Goal: Task Accomplishment & Management: Manage account settings

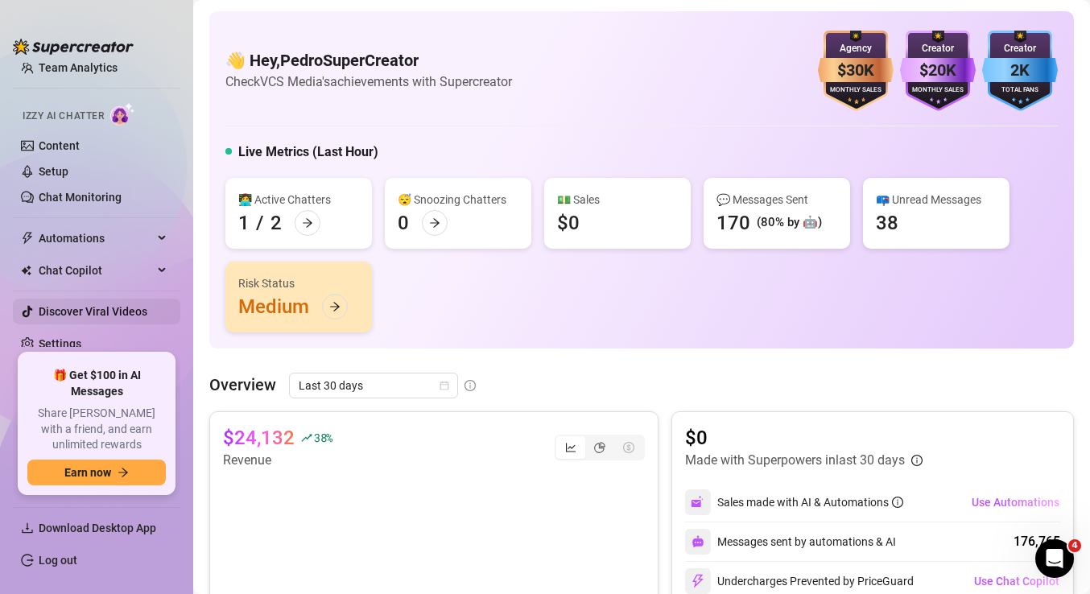
scroll to position [77, 0]
click at [81, 350] on link "Settings" at bounding box center [60, 345] width 43 height 13
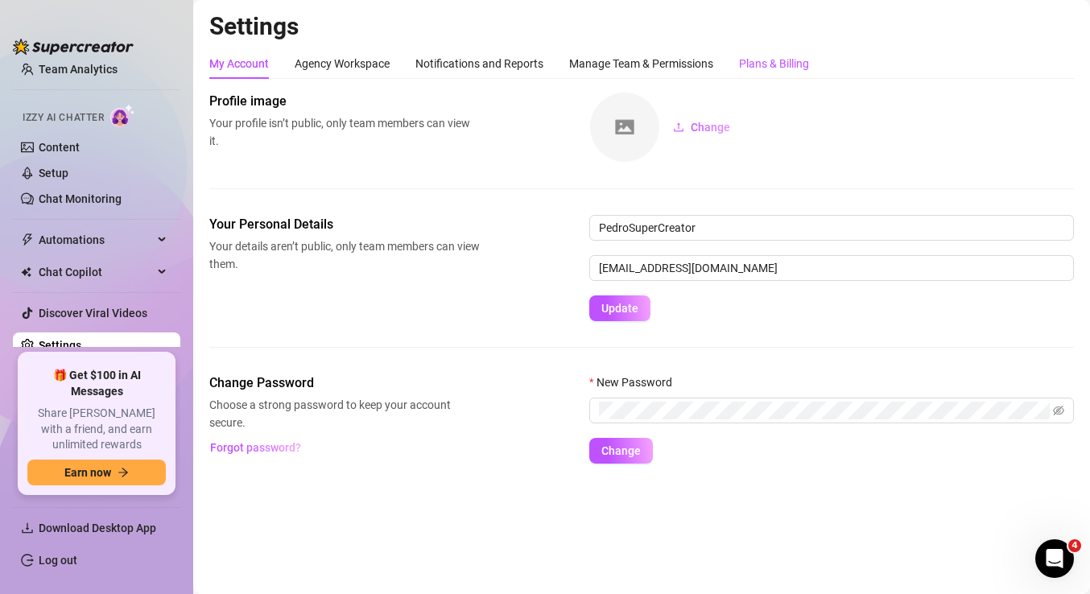
click at [784, 60] on div "Plans & Billing" at bounding box center [774, 64] width 70 height 18
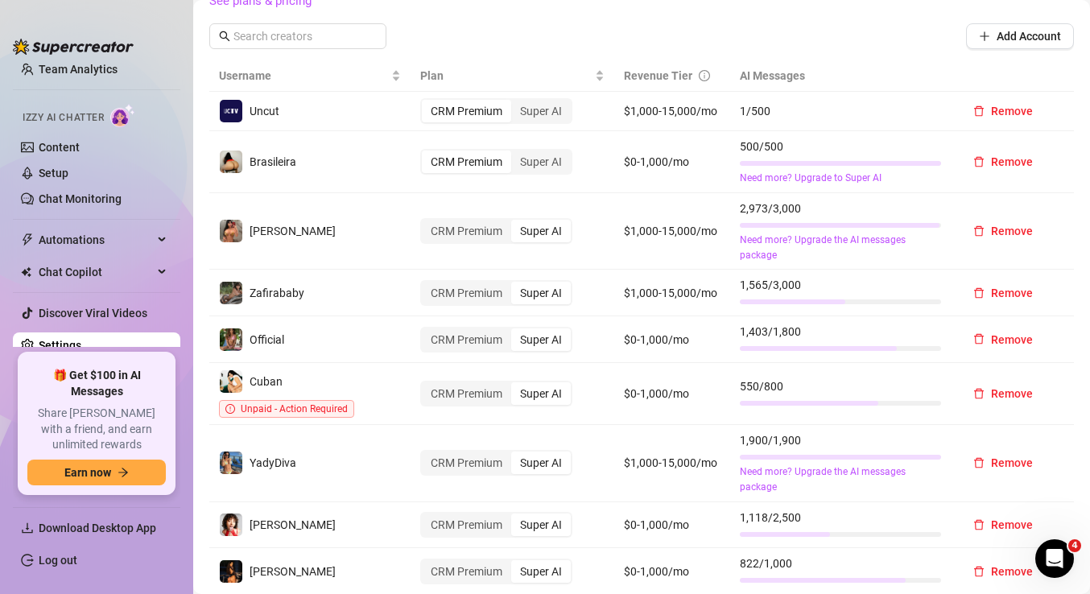
scroll to position [598, 0]
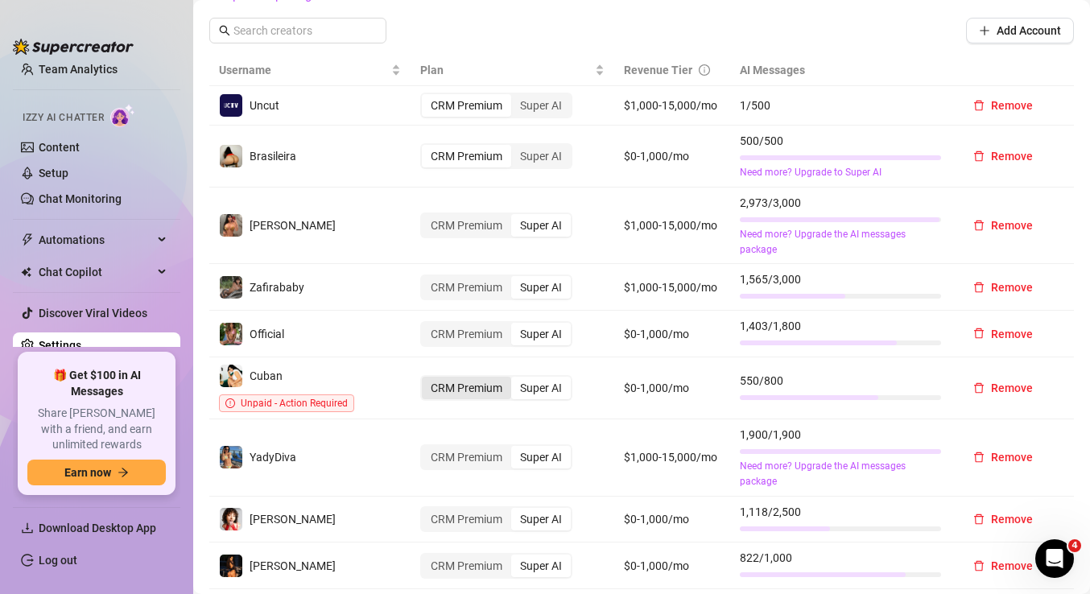
click at [458, 382] on div "CRM Premium" at bounding box center [466, 388] width 89 height 23
click at [426, 379] on input "CRM Premium" at bounding box center [426, 379] width 0 height 0
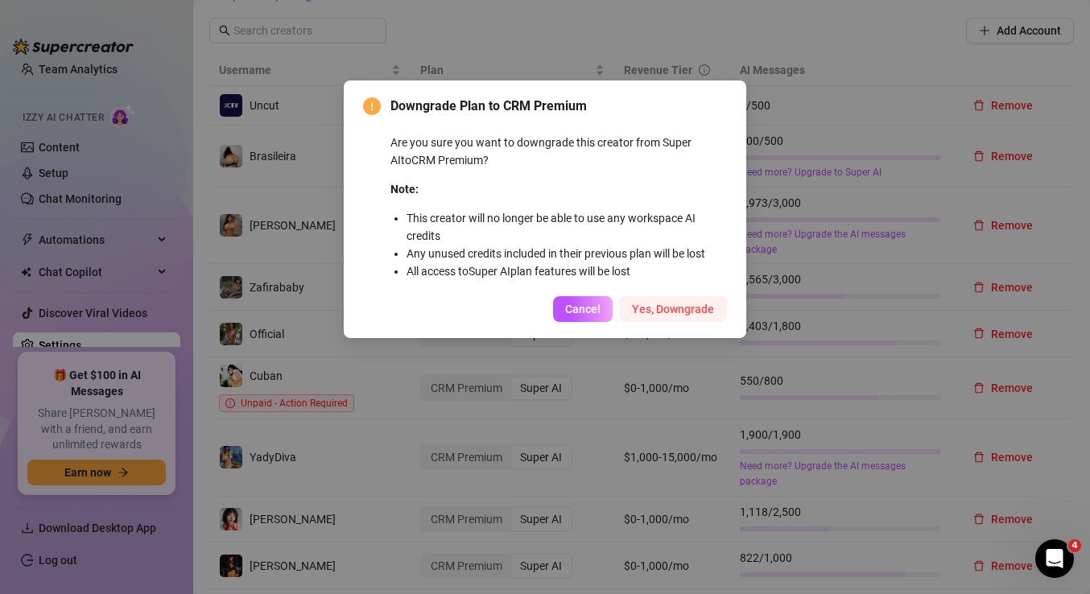
click at [688, 307] on span "Yes, Downgrade" at bounding box center [673, 309] width 82 height 13
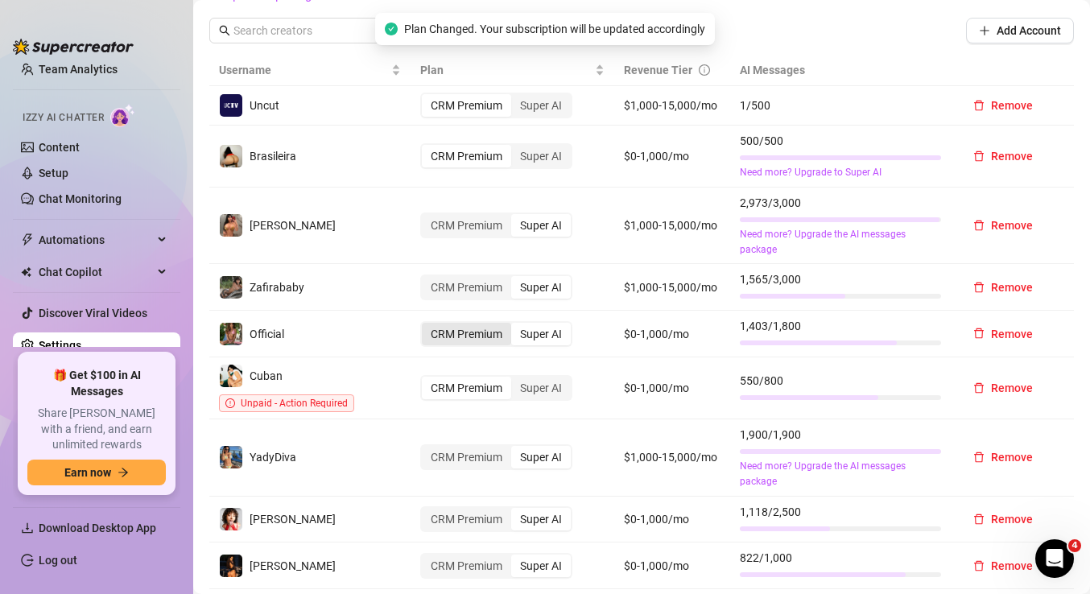
click at [442, 327] on div "CRM Premium" at bounding box center [466, 334] width 89 height 23
click at [426, 325] on input "CRM Premium" at bounding box center [426, 325] width 0 height 0
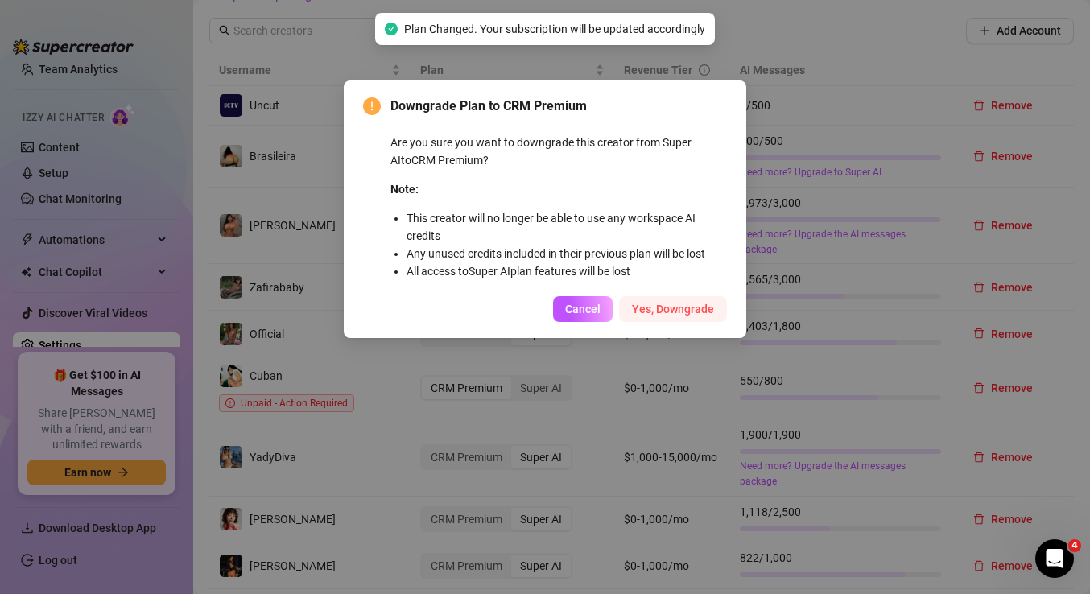
click at [670, 310] on span "Yes, Downgrade" at bounding box center [673, 309] width 82 height 13
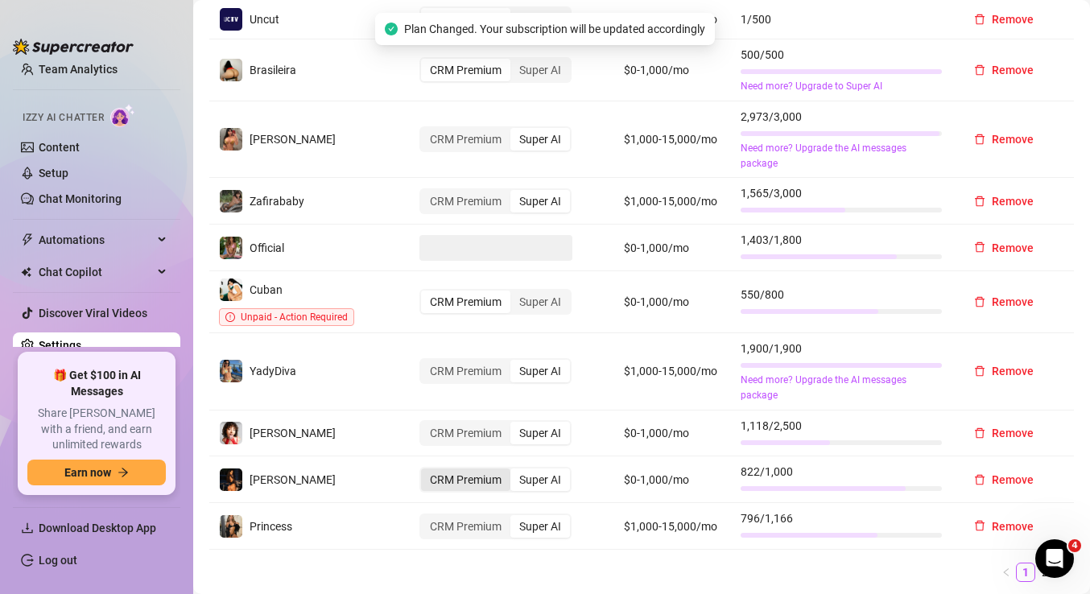
scroll to position [685, 0]
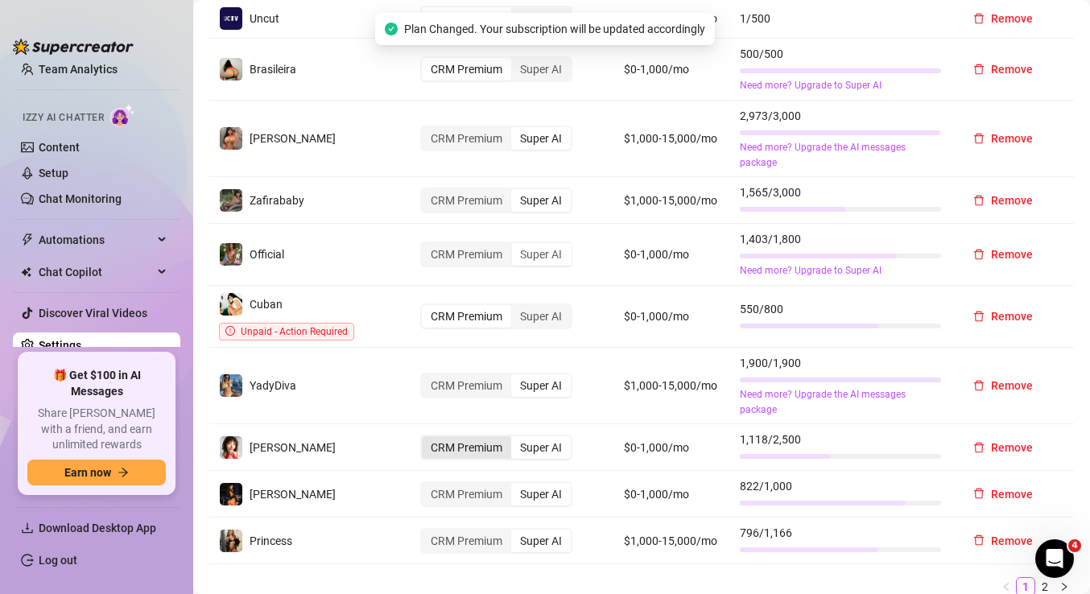
click at [478, 436] on div "CRM Premium" at bounding box center [466, 447] width 89 height 23
click at [426, 439] on input "CRM Premium" at bounding box center [426, 439] width 0 height 0
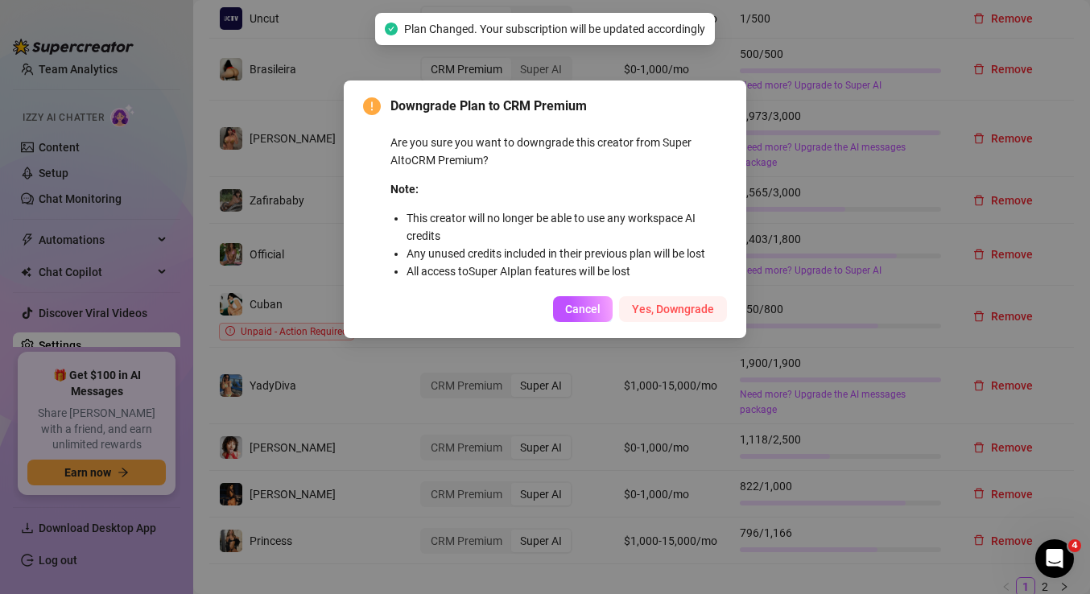
click at [672, 318] on button "Yes, Downgrade" at bounding box center [673, 309] width 108 height 26
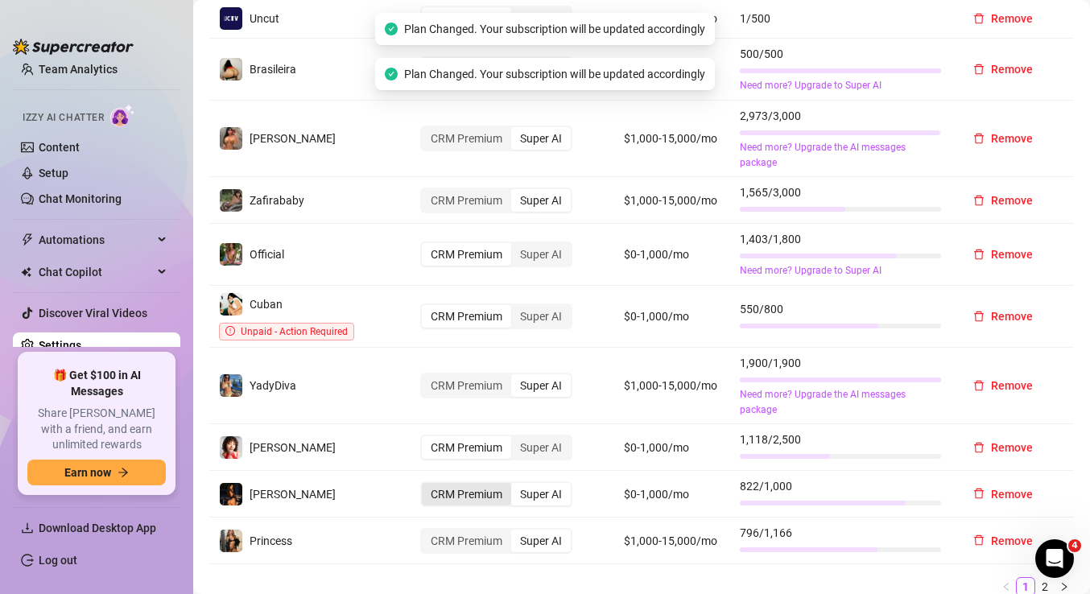
click at [482, 486] on div "CRM Premium" at bounding box center [466, 494] width 89 height 23
click at [426, 486] on input "CRM Premium" at bounding box center [426, 486] width 0 height 0
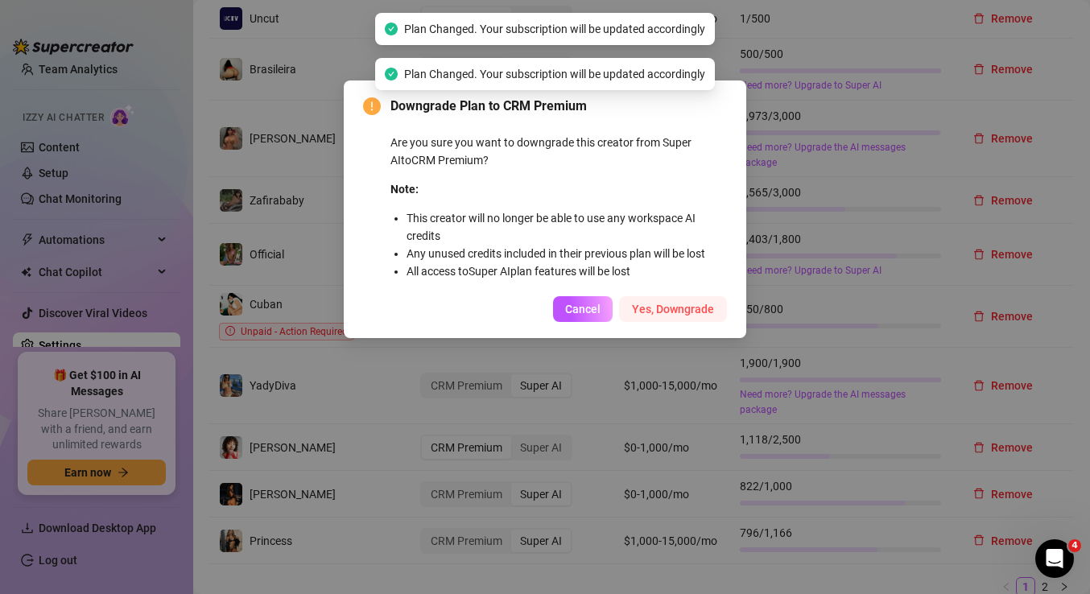
click at [688, 313] on span "Yes, Downgrade" at bounding box center [673, 309] width 82 height 13
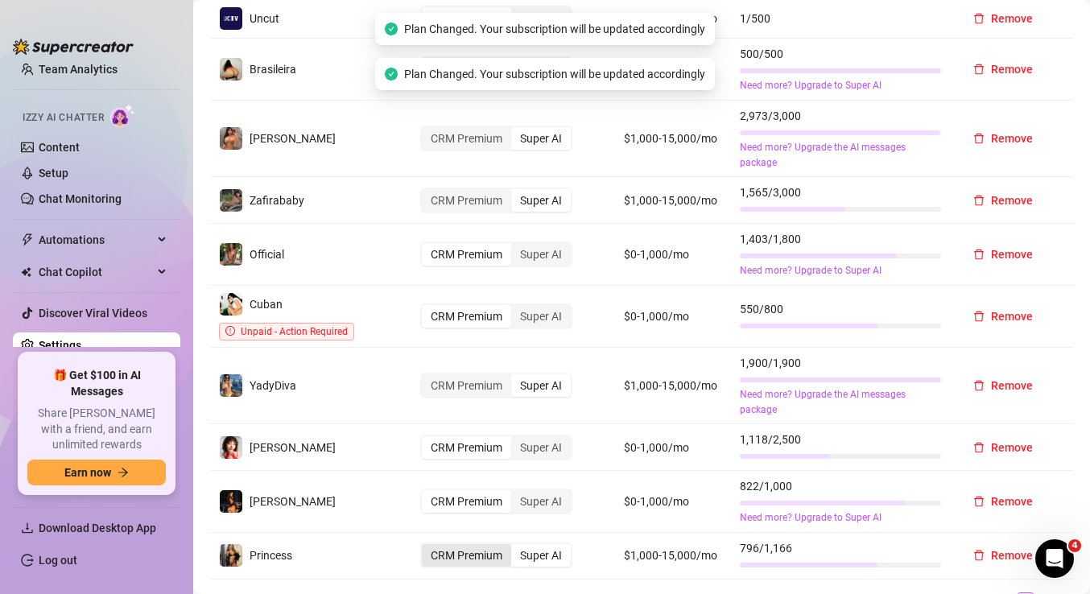
click at [457, 544] on div "CRM Premium" at bounding box center [466, 555] width 89 height 23
click at [426, 547] on input "CRM Premium" at bounding box center [426, 547] width 0 height 0
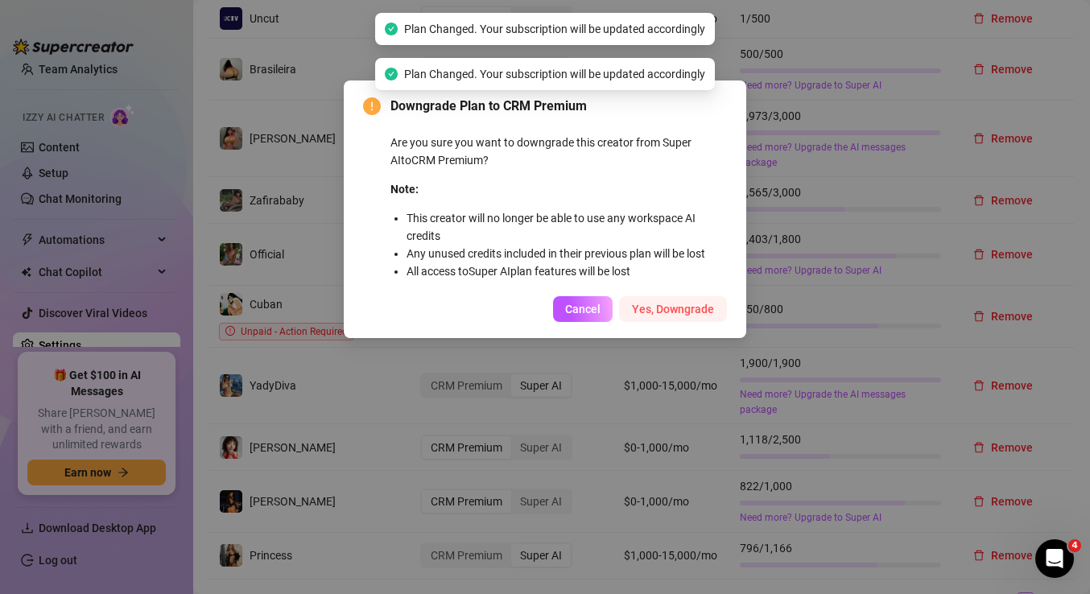
click at [662, 300] on button "Yes, Downgrade" at bounding box center [673, 309] width 108 height 26
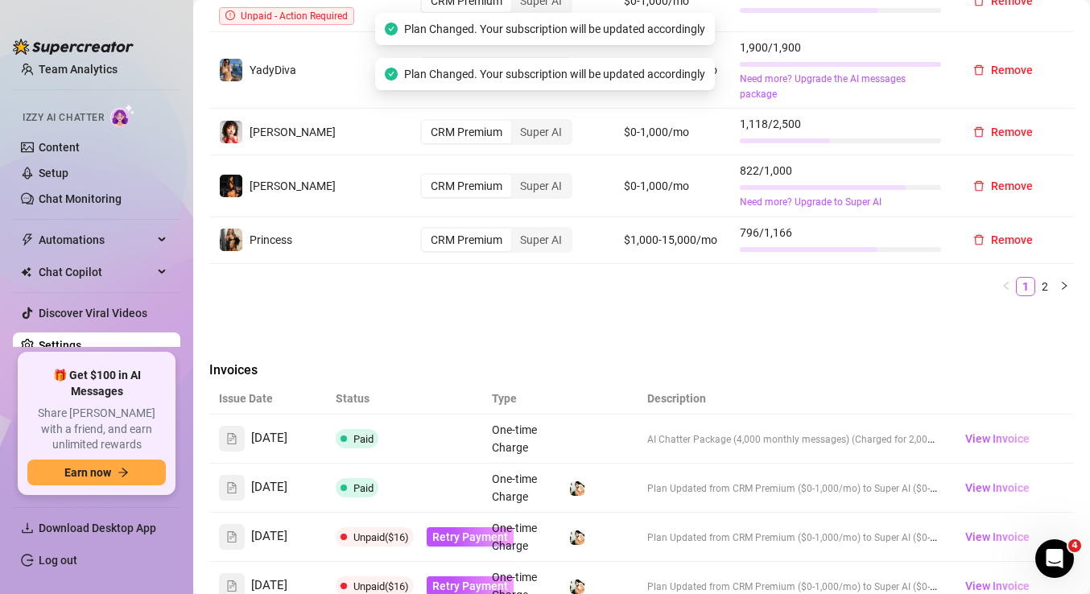
scroll to position [991, 0]
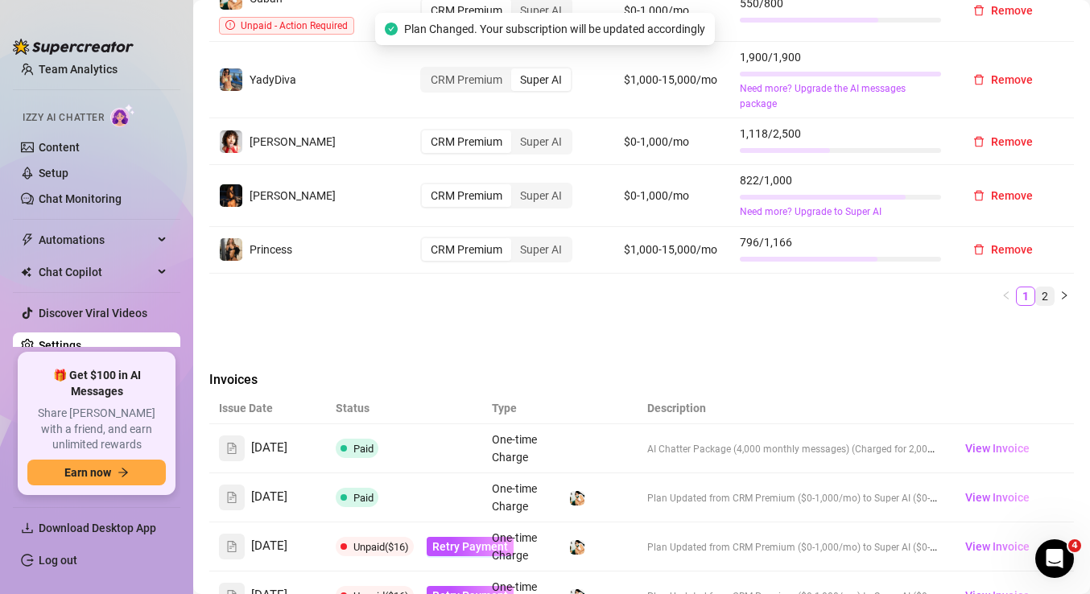
click at [1048, 287] on link "2" at bounding box center [1045, 296] width 18 height 18
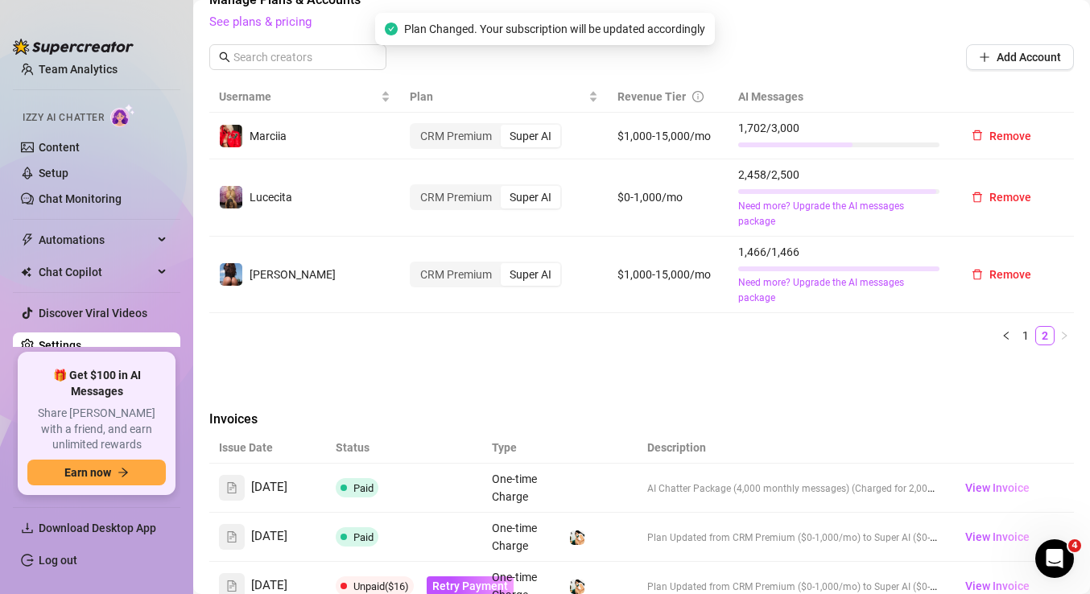
scroll to position [569, 0]
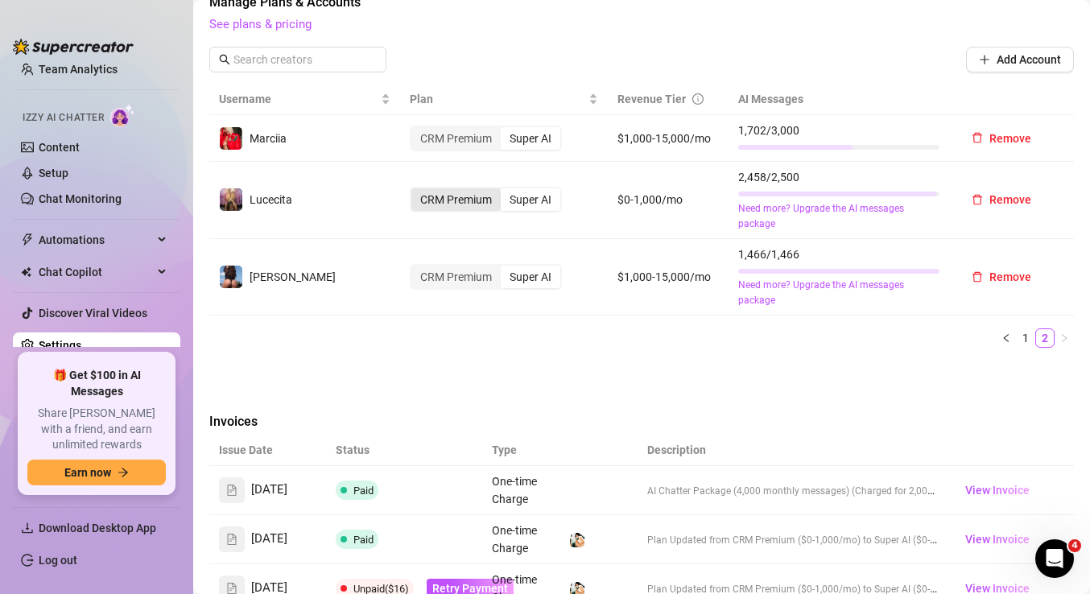
click at [450, 194] on div "CRM Premium" at bounding box center [455, 199] width 89 height 23
click at [416, 191] on input "CRM Premium" at bounding box center [416, 191] width 0 height 0
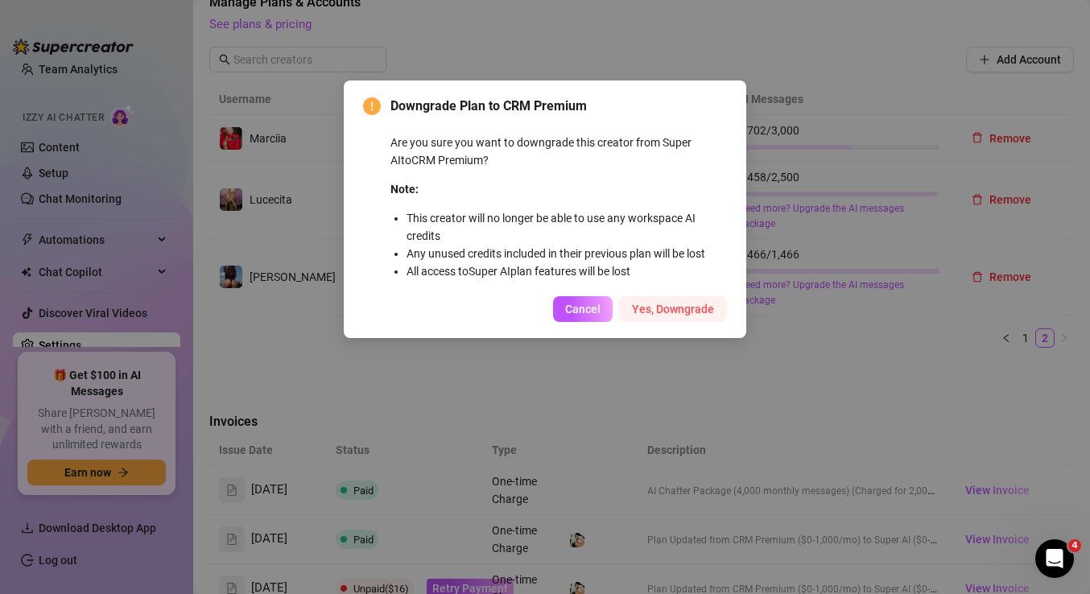
click at [703, 309] on span "Yes, Downgrade" at bounding box center [673, 309] width 82 height 13
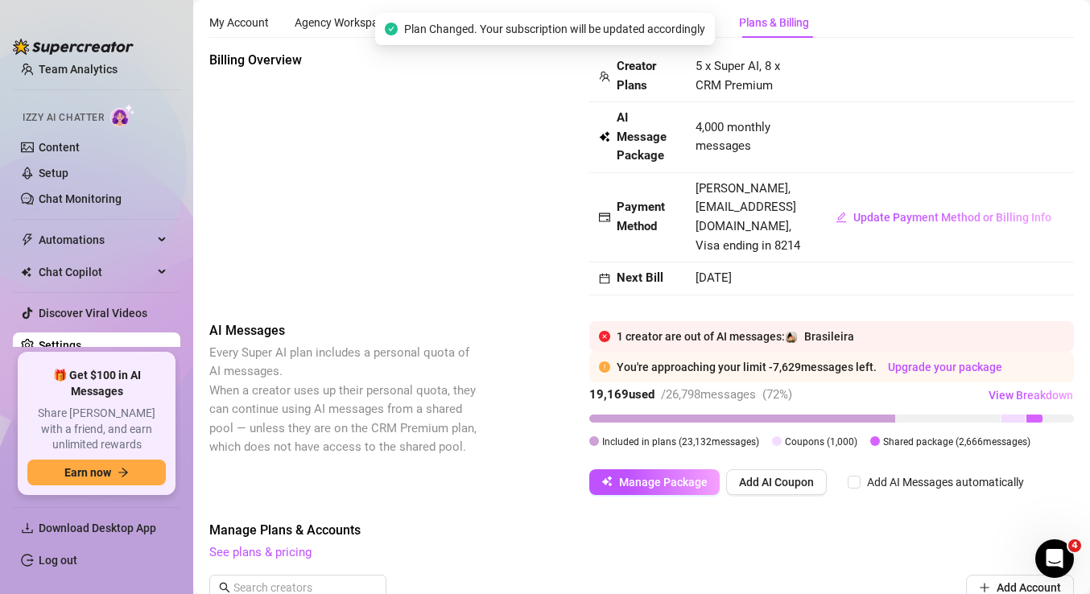
scroll to position [32, 0]
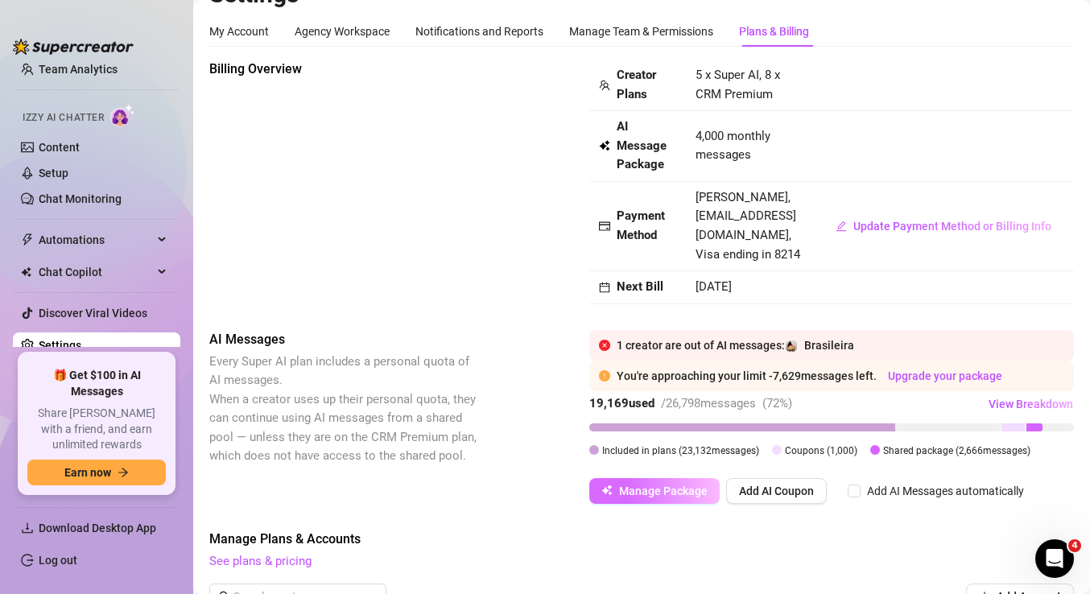
click at [622, 490] on span "Manage Package" at bounding box center [663, 491] width 89 height 13
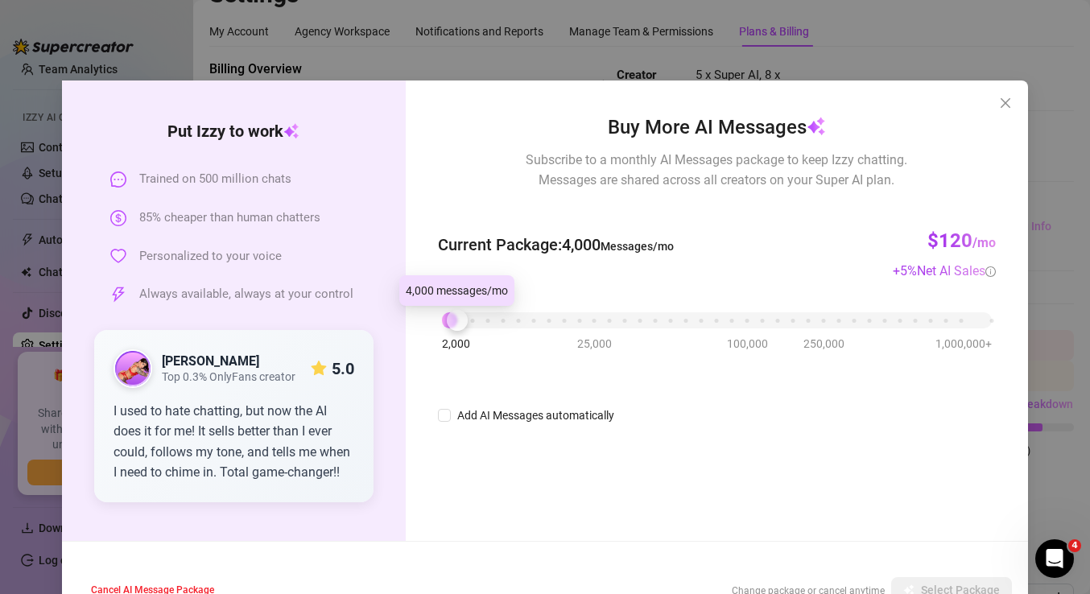
drag, startPoint x: 450, startPoint y: 324, endPoint x: 405, endPoint y: 325, distance: 45.1
click at [406, 325] on div "Buy More AI Messages Subscribe to a monthly AI Messages package to keep Izzy ch…" at bounding box center [717, 311] width 622 height 461
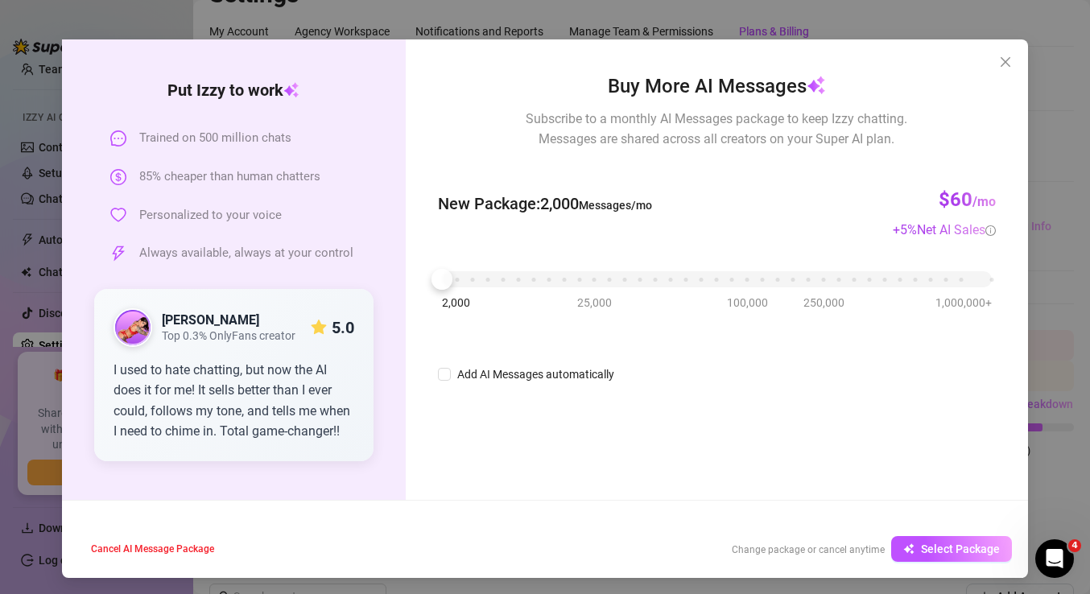
scroll to position [40, 0]
click at [947, 546] on span "Select Package" at bounding box center [960, 550] width 79 height 13
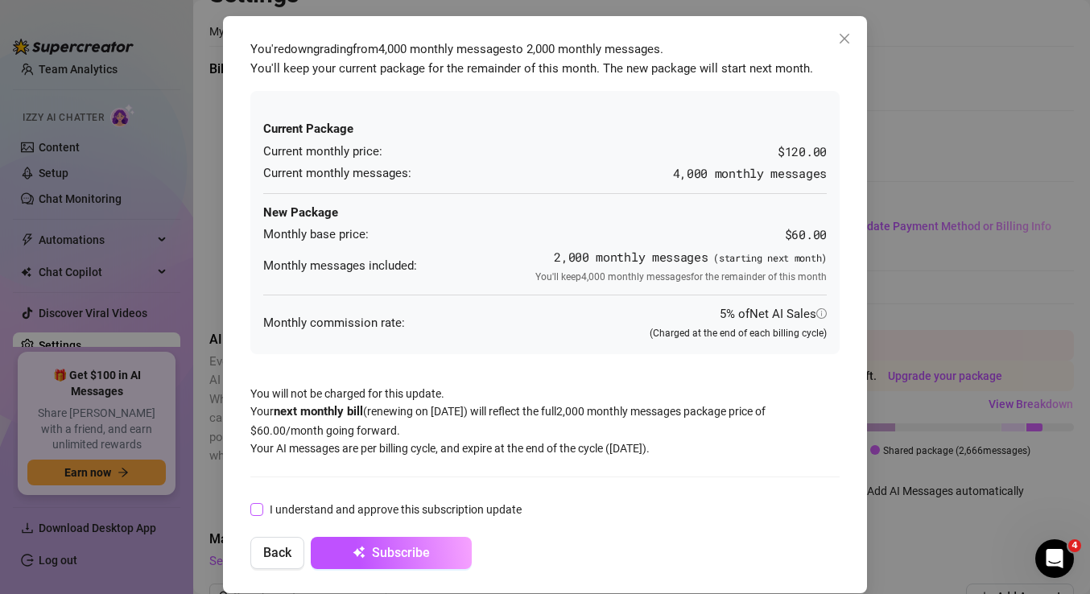
click at [257, 509] on input "I understand and approve this subscription update" at bounding box center [255, 508] width 11 height 11
checkbox input "true"
click at [420, 557] on button "Subscribe" at bounding box center [391, 553] width 161 height 32
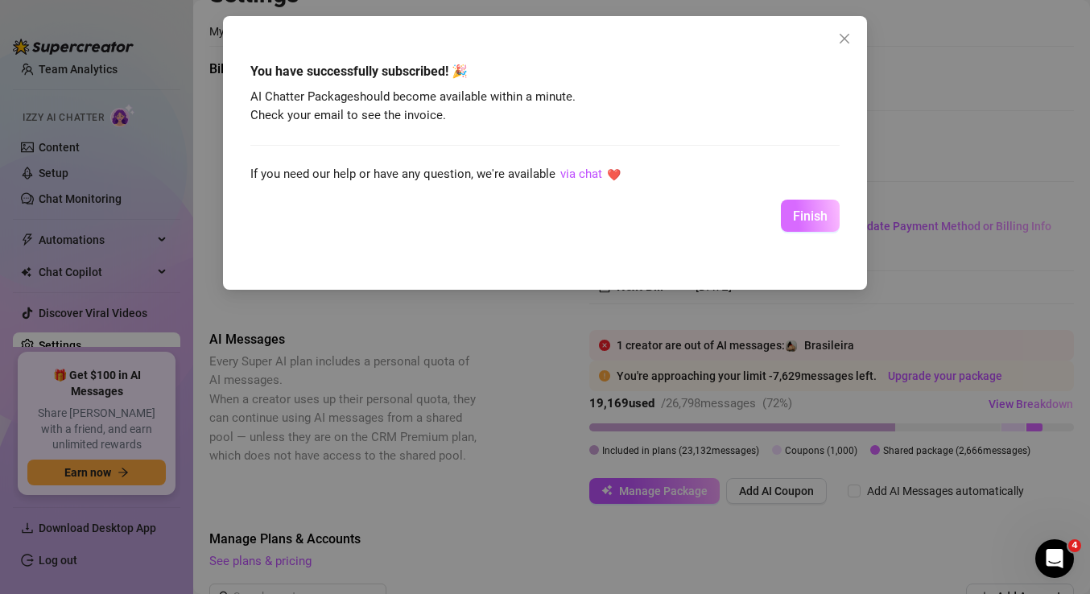
click at [804, 225] on button "Finish" at bounding box center [810, 216] width 59 height 32
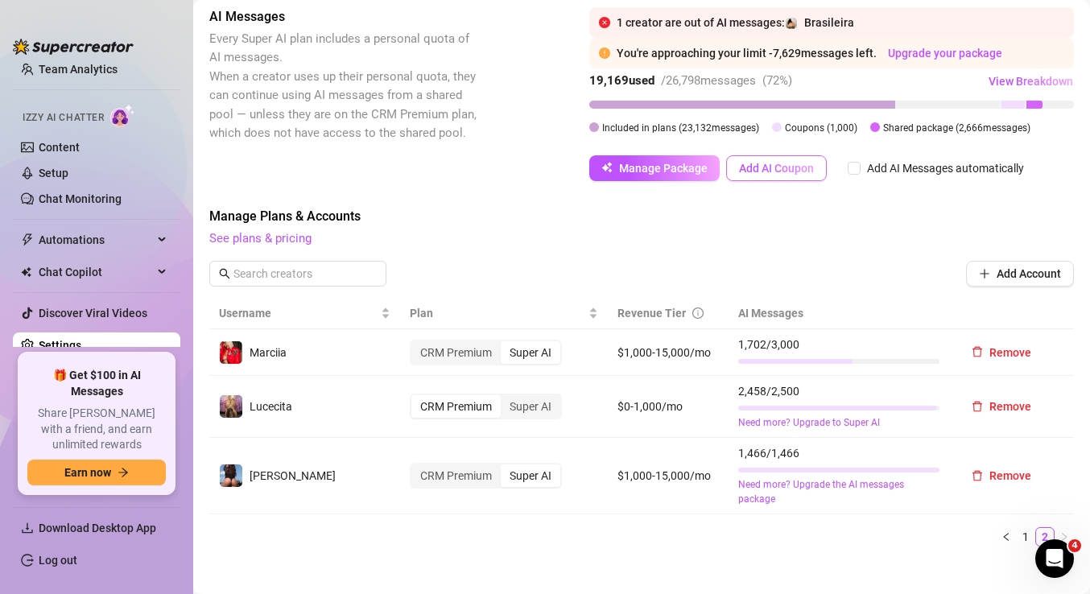
scroll to position [432, 0]
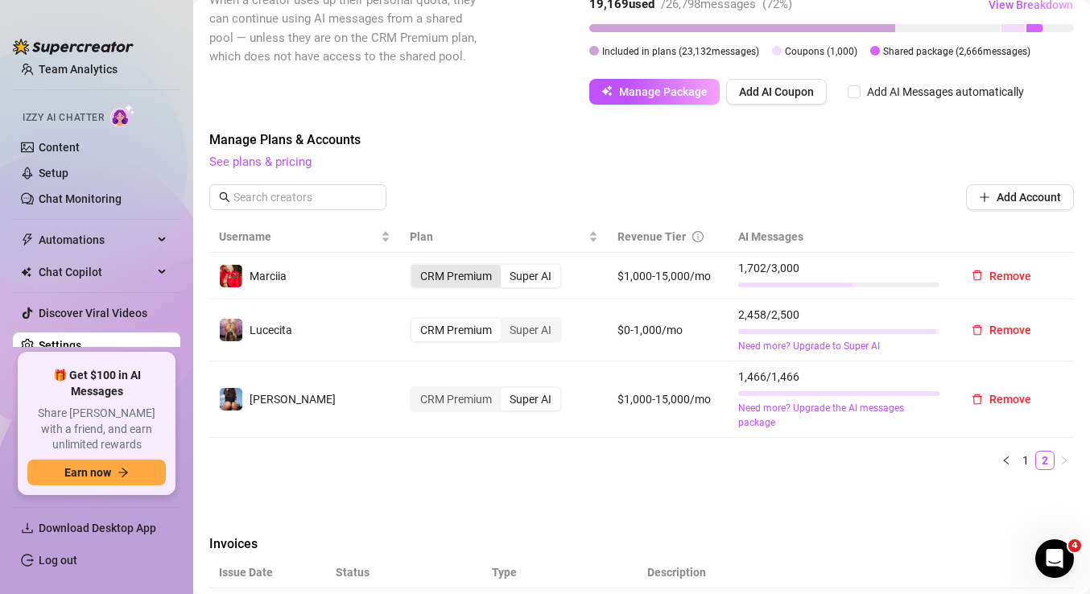
click at [469, 269] on div "CRM Premium" at bounding box center [455, 276] width 89 height 23
click at [416, 267] on input "CRM Premium" at bounding box center [416, 267] width 0 height 0
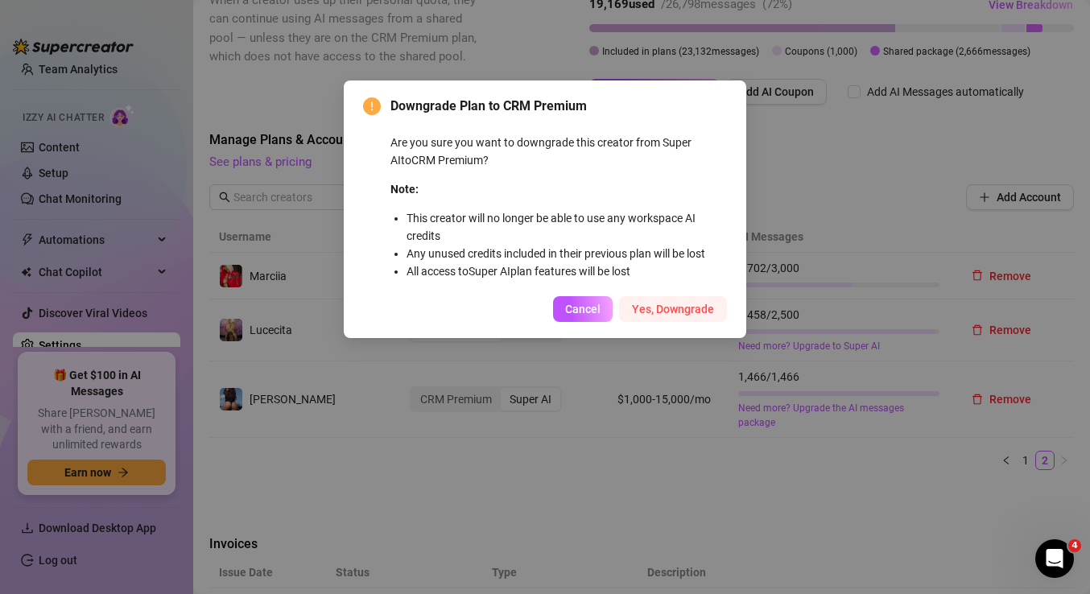
click at [676, 308] on span "Yes, Downgrade" at bounding box center [673, 309] width 82 height 13
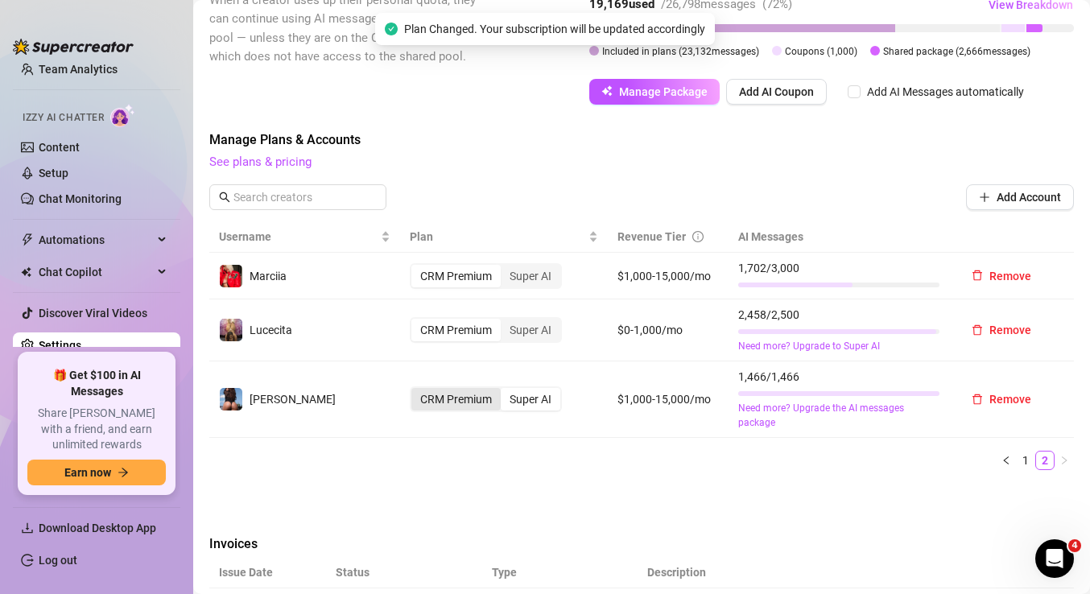
click at [457, 390] on div "CRM Premium" at bounding box center [455, 399] width 89 height 23
click at [416, 391] on input "CRM Premium" at bounding box center [416, 391] width 0 height 0
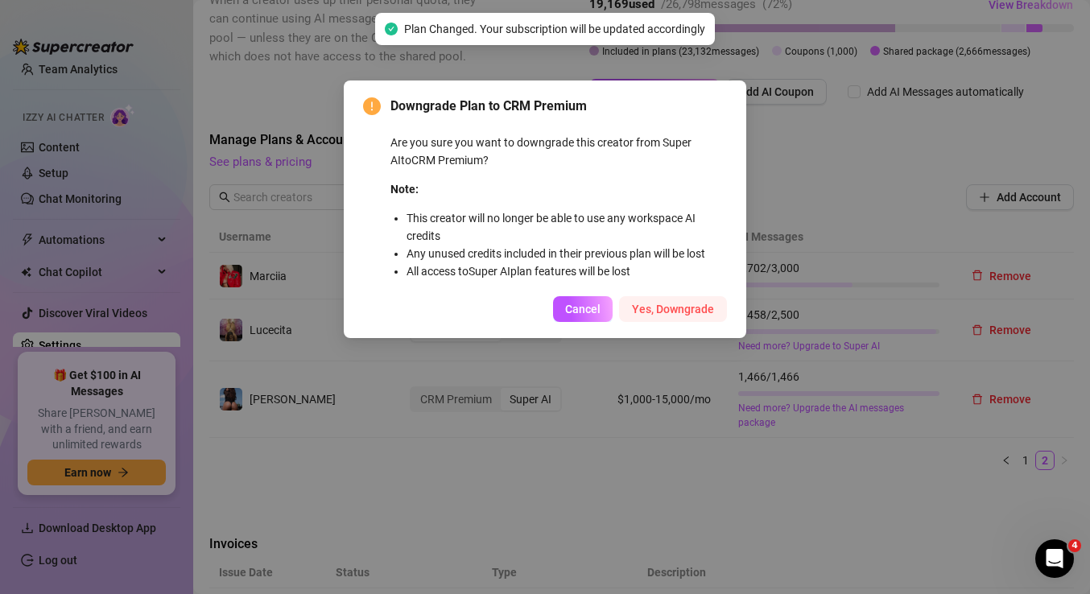
click at [679, 311] on span "Yes, Downgrade" at bounding box center [673, 309] width 82 height 13
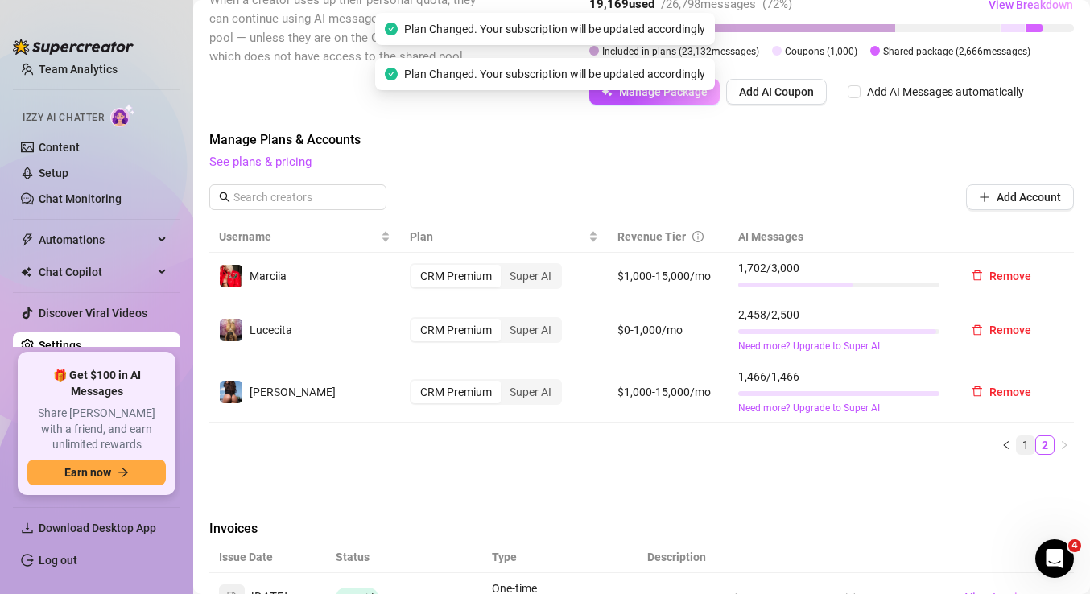
click at [1024, 439] on link "1" at bounding box center [1026, 445] width 18 height 18
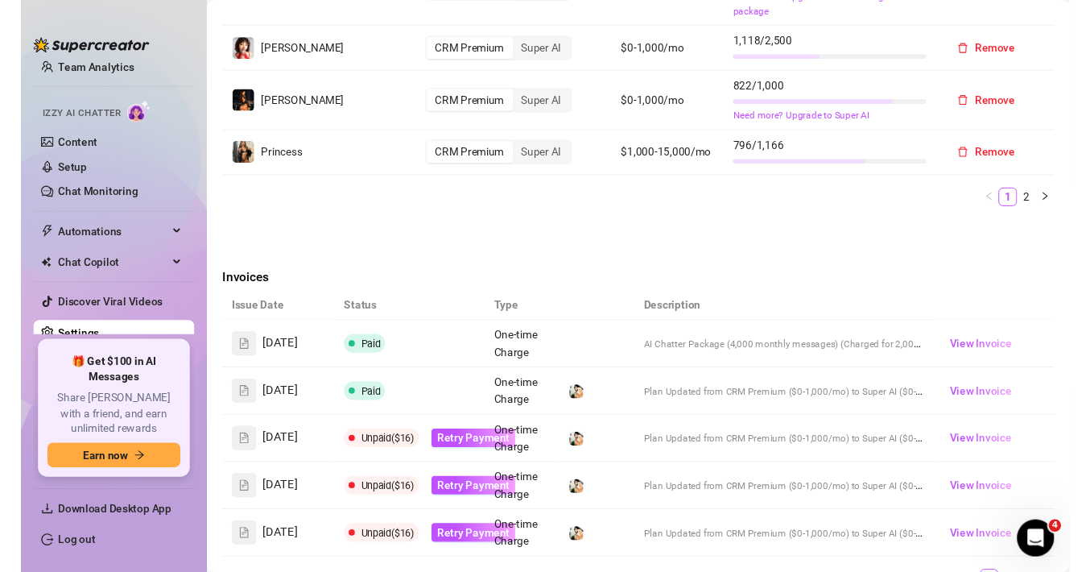
scroll to position [1225, 0]
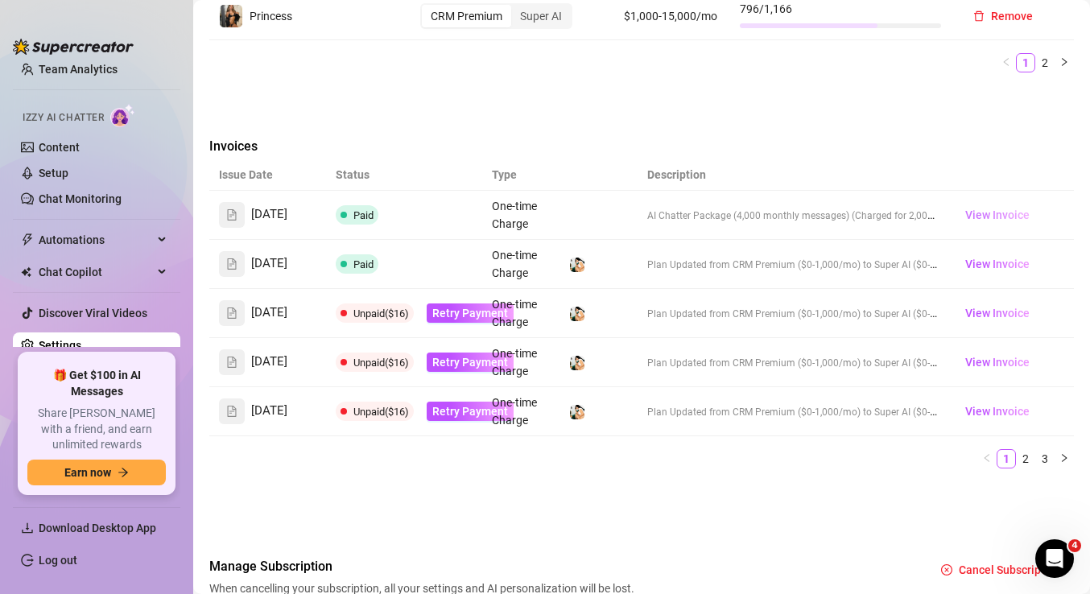
click at [994, 206] on span "View Invoice" at bounding box center [998, 215] width 64 height 18
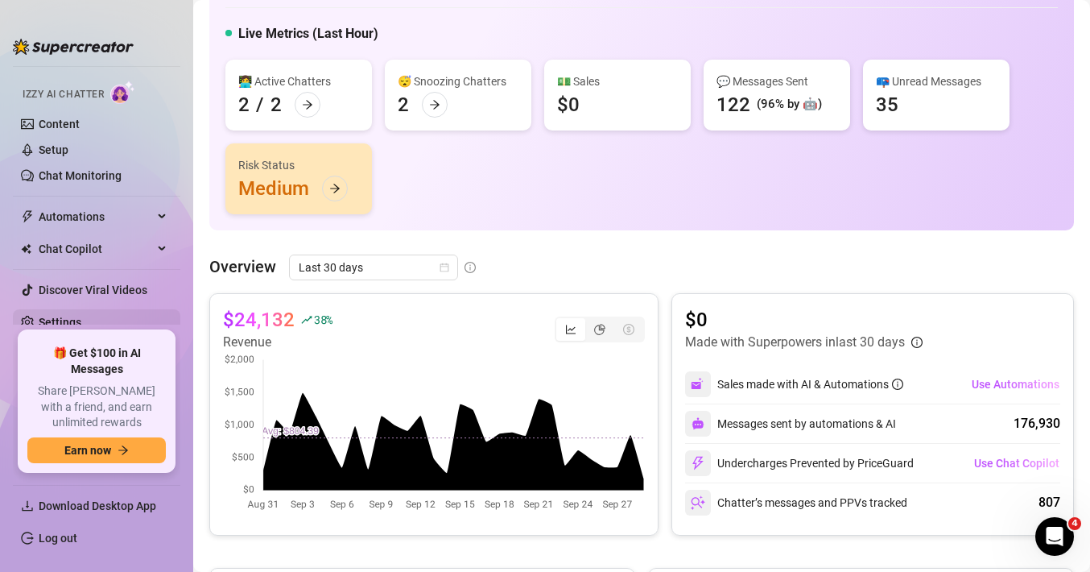
scroll to position [100, 0]
click at [60, 323] on link "Settings" at bounding box center [60, 322] width 43 height 13
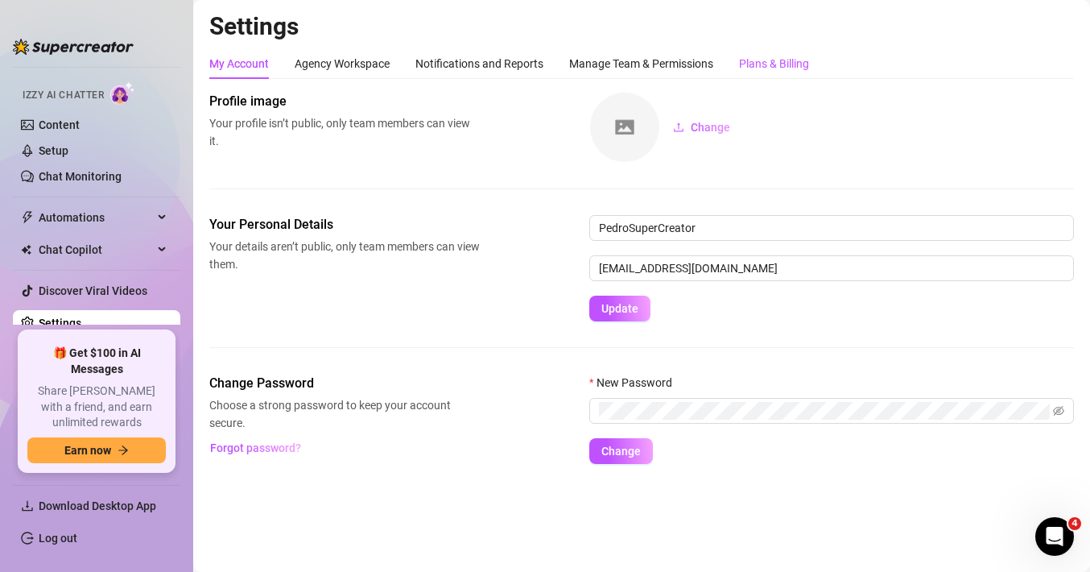
click at [763, 68] on div "Plans & Billing" at bounding box center [774, 64] width 70 height 18
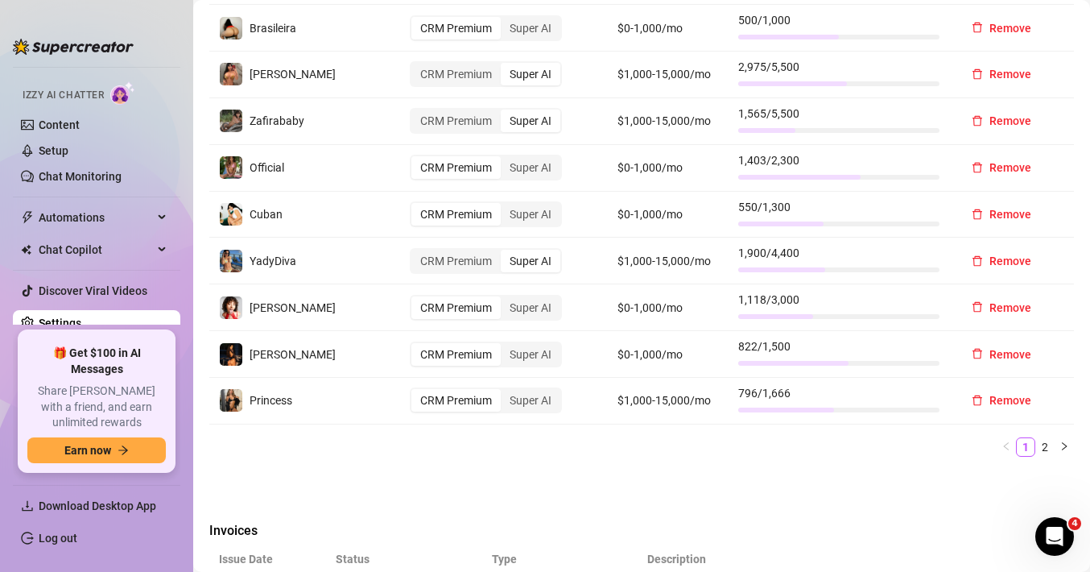
scroll to position [1140, 0]
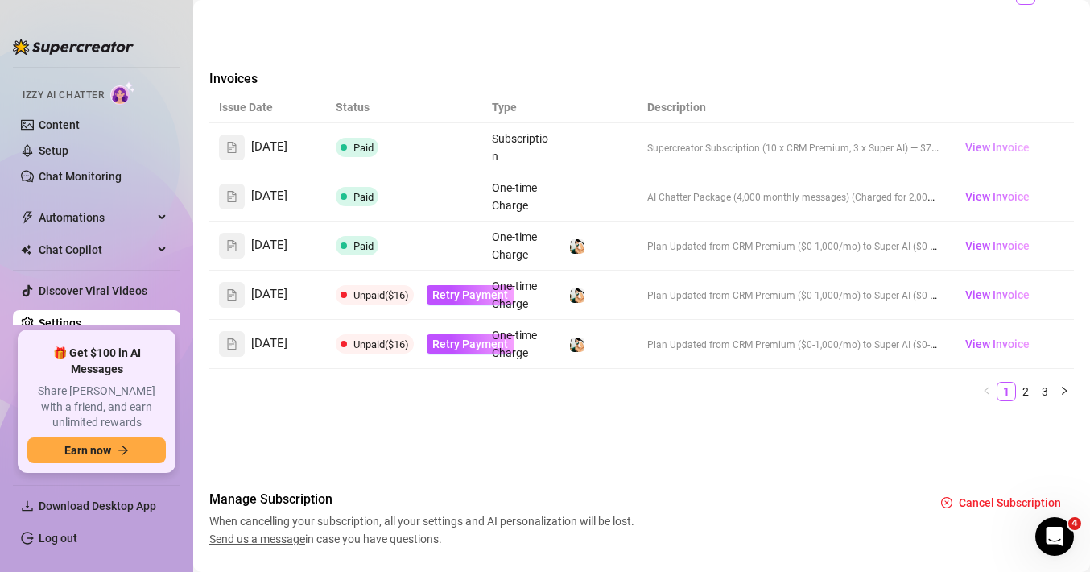
click at [999, 139] on span "View Invoice" at bounding box center [998, 148] width 64 height 18
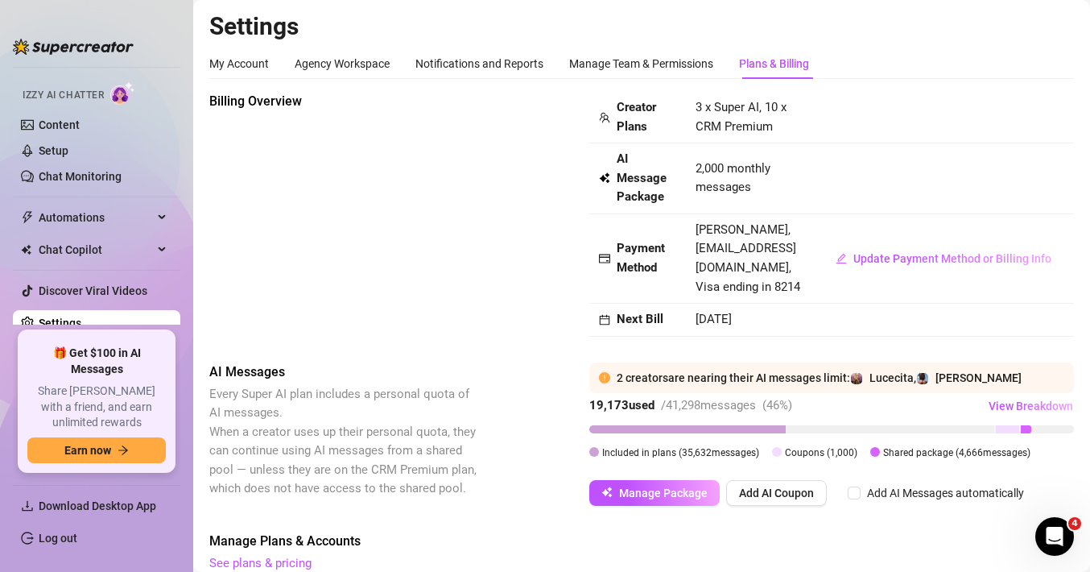
scroll to position [0, 0]
click at [67, 535] on link "Log out" at bounding box center [58, 537] width 39 height 13
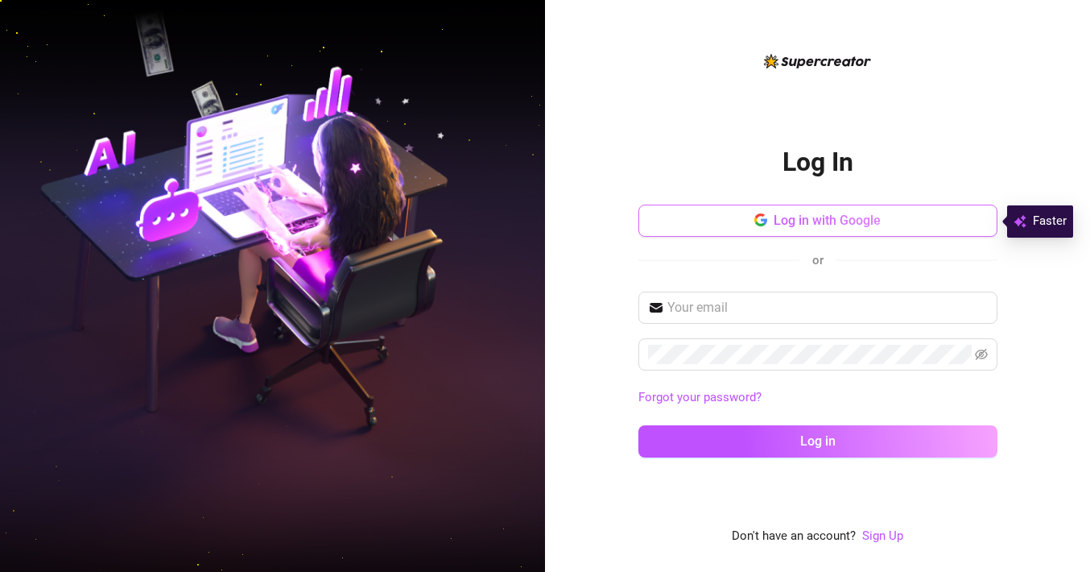
click at [732, 234] on button "Log in with Google" at bounding box center [818, 221] width 359 height 32
